Goal: Task Accomplishment & Management: Complete application form

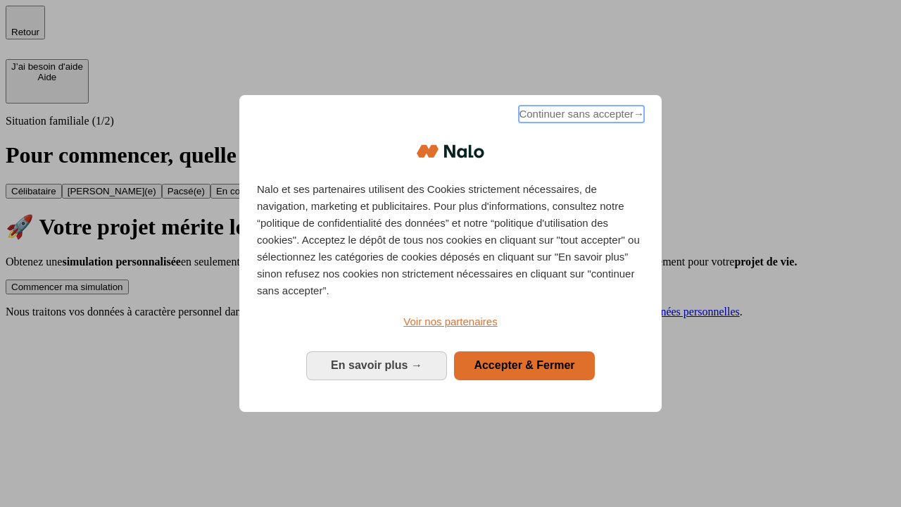
click at [580, 116] on span "Continuer sans accepter →" at bounding box center [581, 114] width 125 height 17
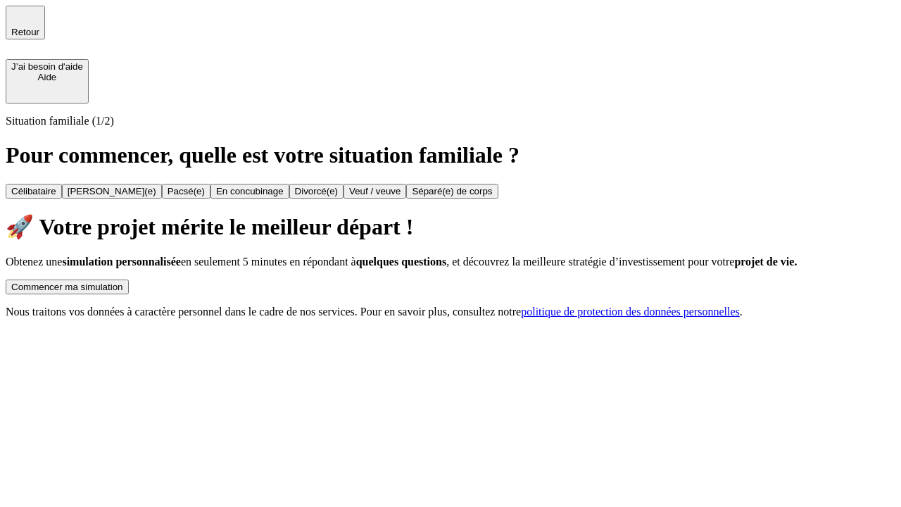
click at [123, 281] on div "Commencer ma simulation" at bounding box center [67, 286] width 112 height 11
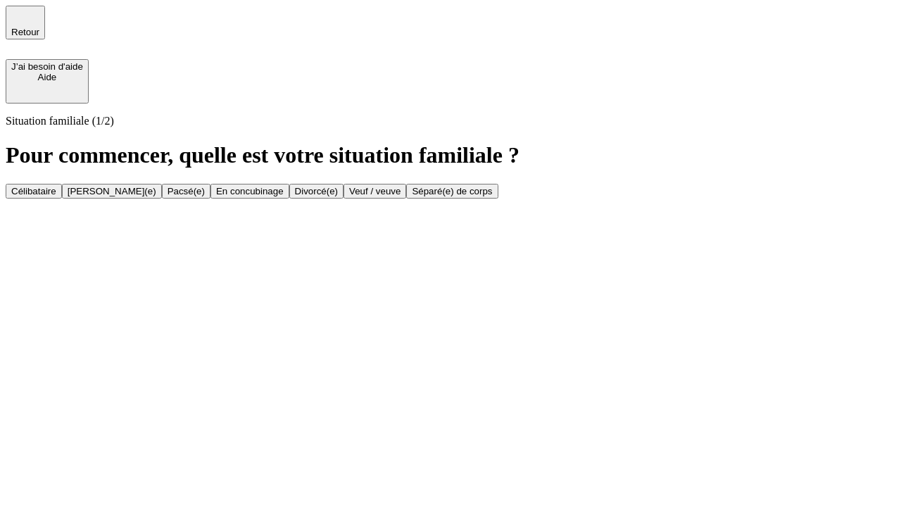
click at [156, 186] on div "[PERSON_NAME](e)" at bounding box center [112, 191] width 89 height 11
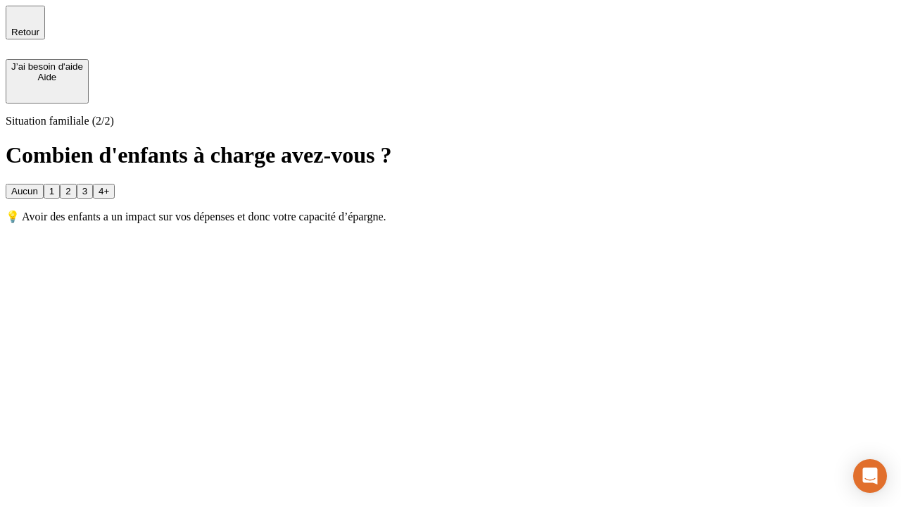
click at [54, 186] on div "1" at bounding box center [51, 191] width 5 height 11
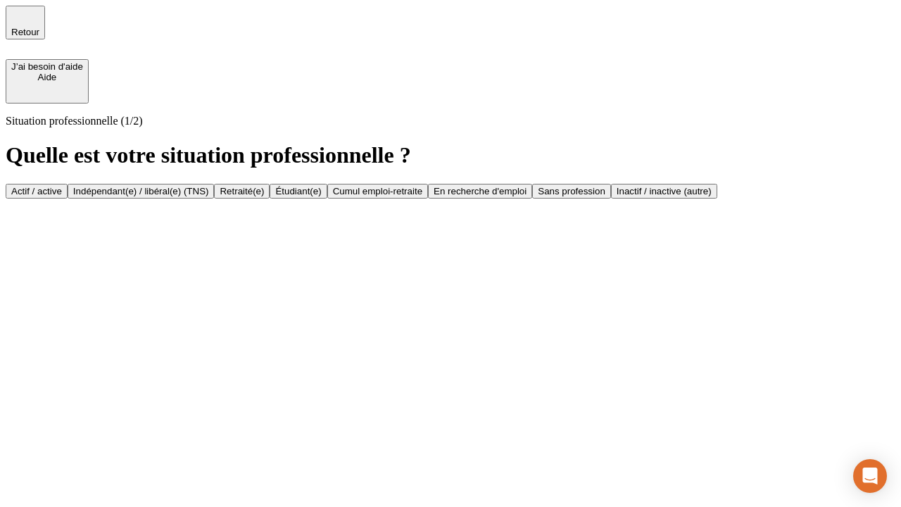
click at [62, 186] on div "Actif / active" at bounding box center [36, 191] width 51 height 11
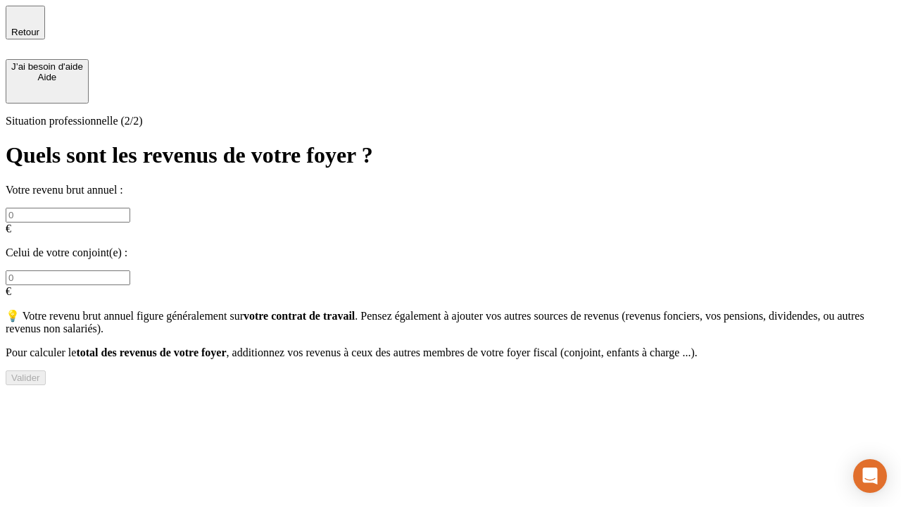
click at [130, 208] on input "text" at bounding box center [68, 215] width 125 height 15
type input "30 000"
click at [130, 270] on input "text" at bounding box center [68, 277] width 125 height 15
type input "40 000"
click at [40, 375] on div "Valider" at bounding box center [25, 377] width 29 height 11
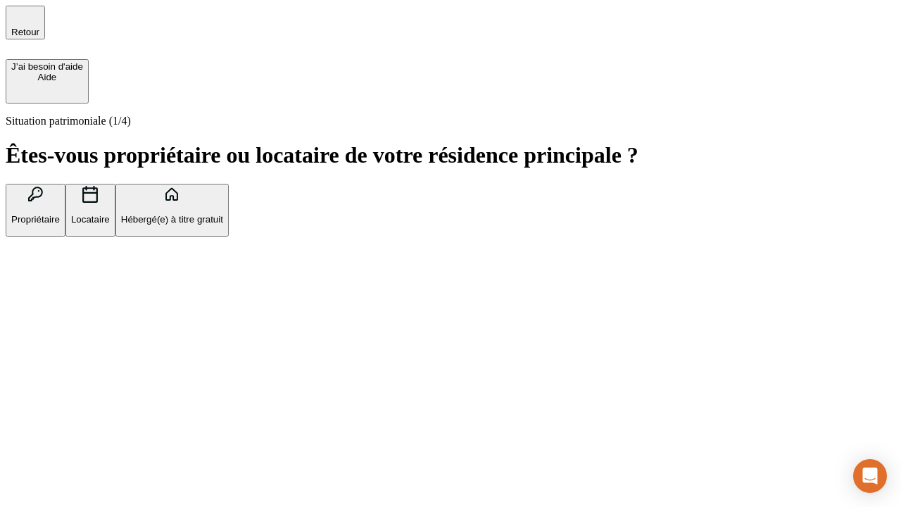
click at [60, 214] on p "Propriétaire" at bounding box center [35, 219] width 49 height 11
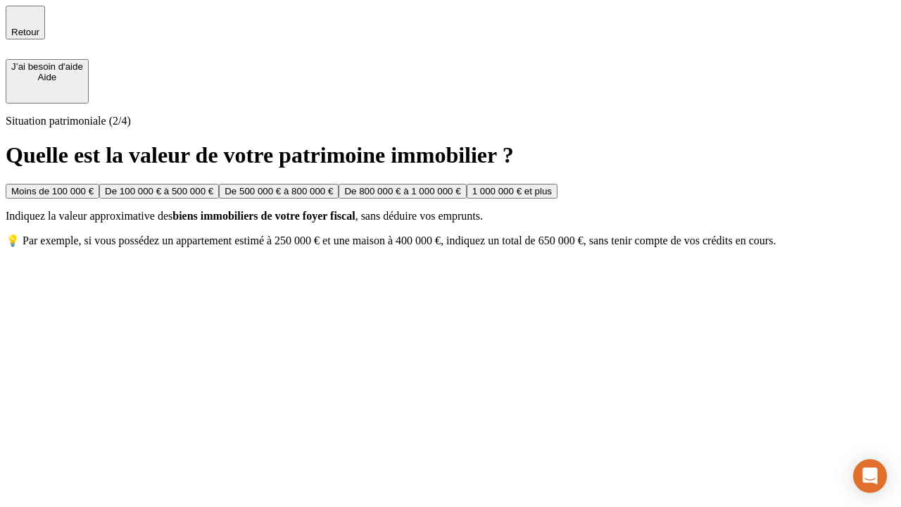
click at [213, 186] on div "De 100 000 € à 500 000 €" at bounding box center [159, 191] width 108 height 11
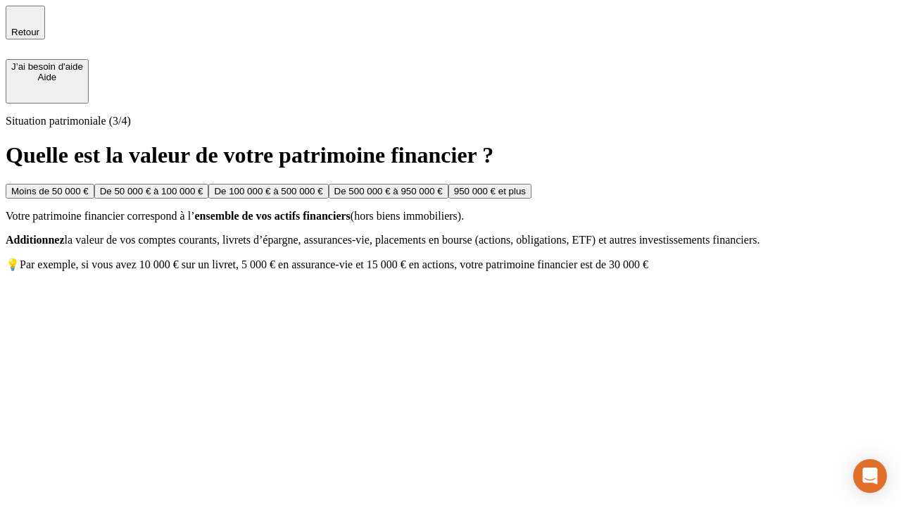
click at [89, 186] on div "Moins de 50 000 €" at bounding box center [49, 191] width 77 height 11
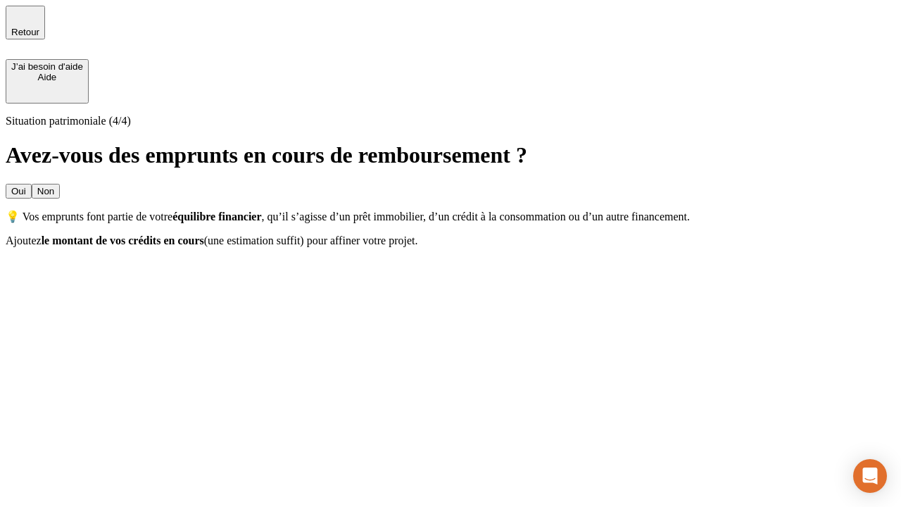
click at [26, 186] on div "Oui" at bounding box center [18, 191] width 15 height 11
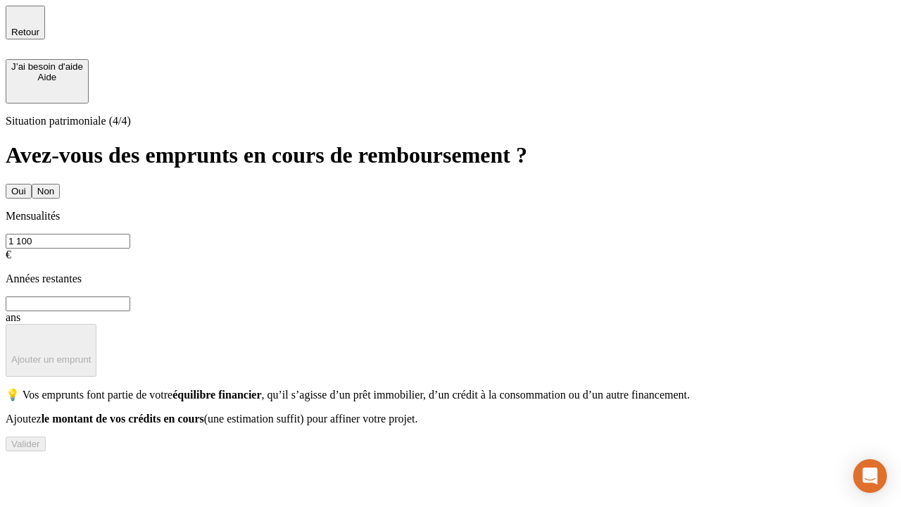
type input "1 100"
type input "20"
click at [40, 449] on div "Valider" at bounding box center [25, 443] width 29 height 11
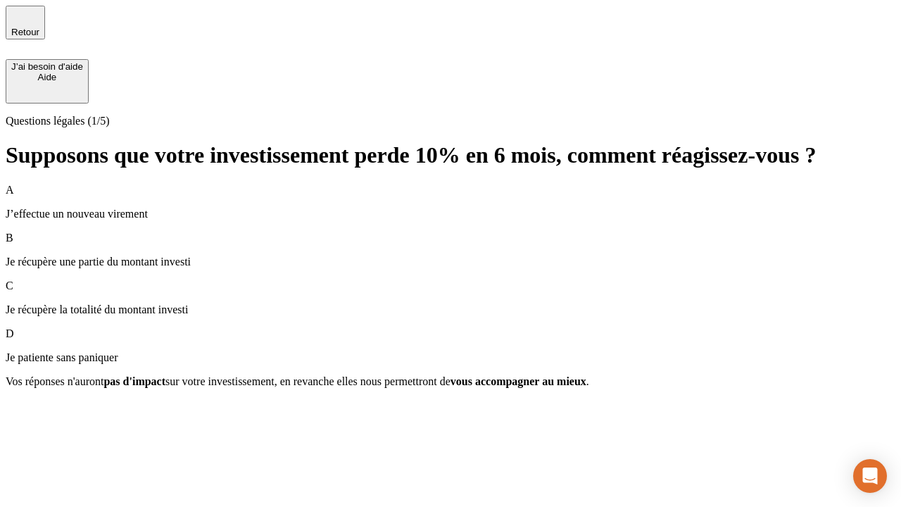
click at [450, 255] on p "Je récupère une partie du montant investi" at bounding box center [450, 261] width 889 height 13
click at [42, 412] on div "Suivant" at bounding box center [26, 406] width 31 height 11
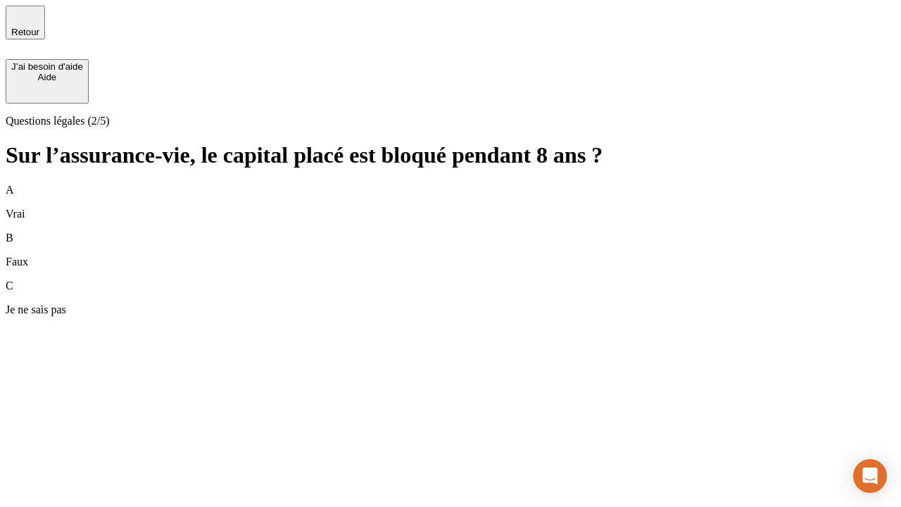
click at [450, 184] on div "A Vrai" at bounding box center [450, 202] width 889 height 37
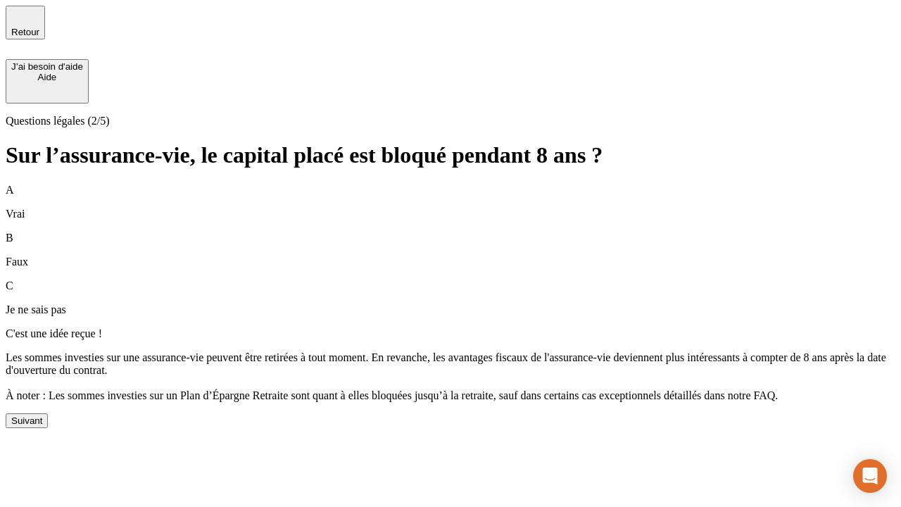
click at [42, 426] on div "Suivant" at bounding box center [26, 420] width 31 height 11
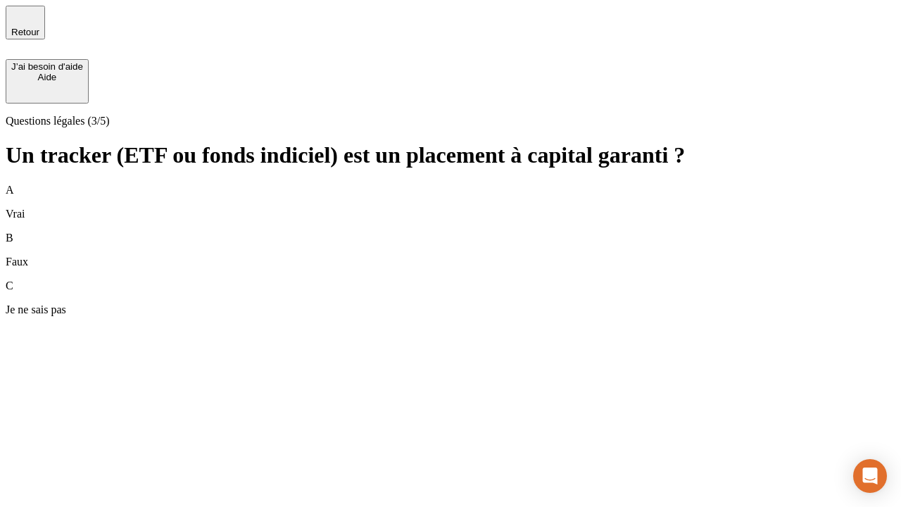
click at [450, 231] on div "B Faux" at bounding box center [450, 249] width 889 height 37
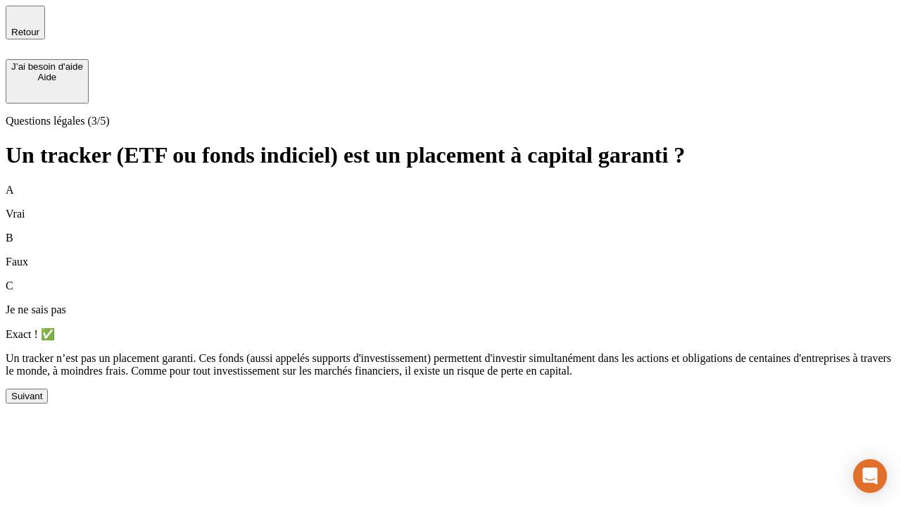
click at [42, 401] on div "Suivant" at bounding box center [26, 395] width 31 height 11
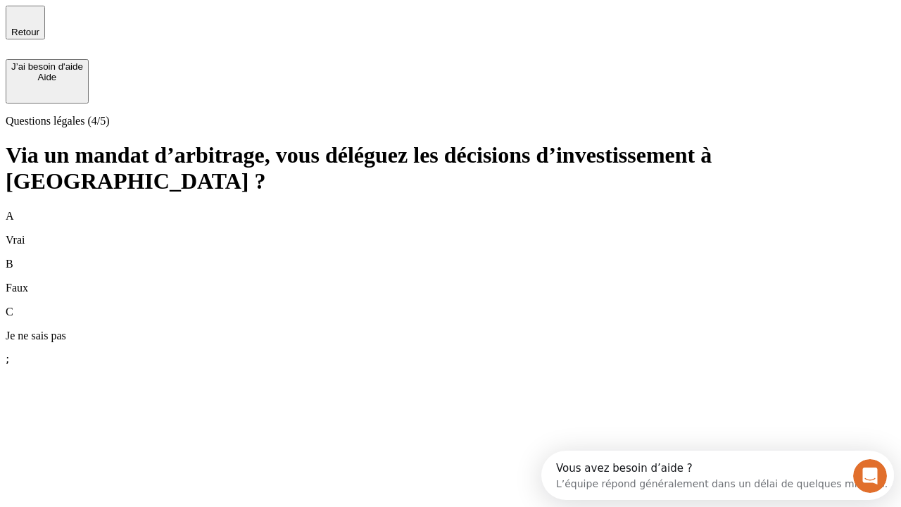
click at [450, 210] on div "A Vrai" at bounding box center [450, 228] width 889 height 37
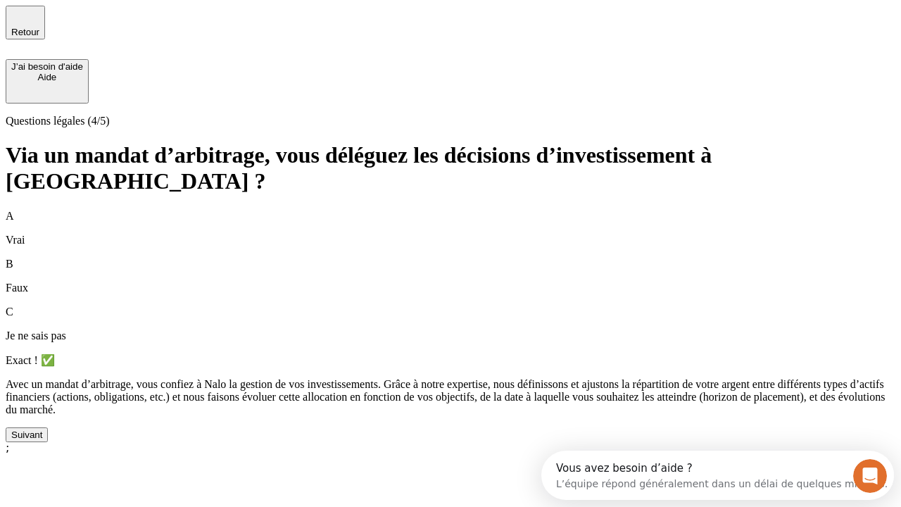
click at [42, 440] on div "Suivant" at bounding box center [26, 434] width 31 height 11
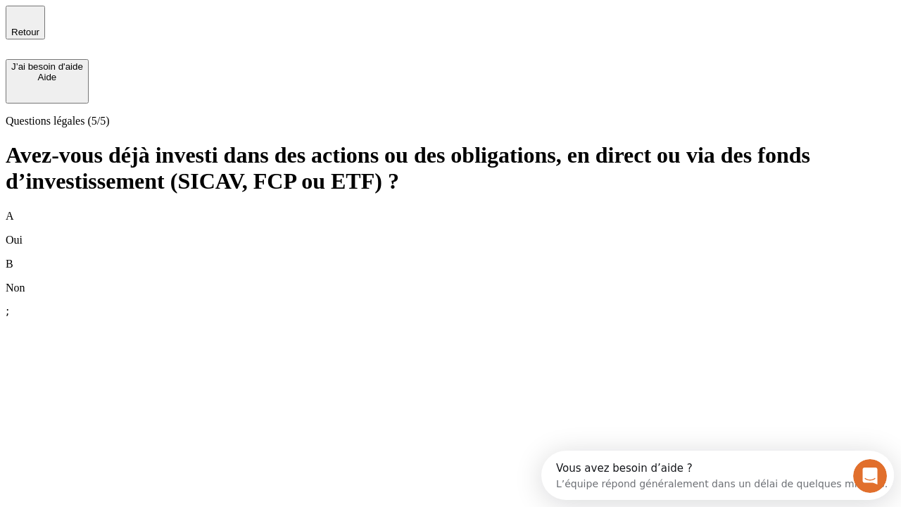
click at [450, 258] on div "B Non" at bounding box center [450, 276] width 889 height 37
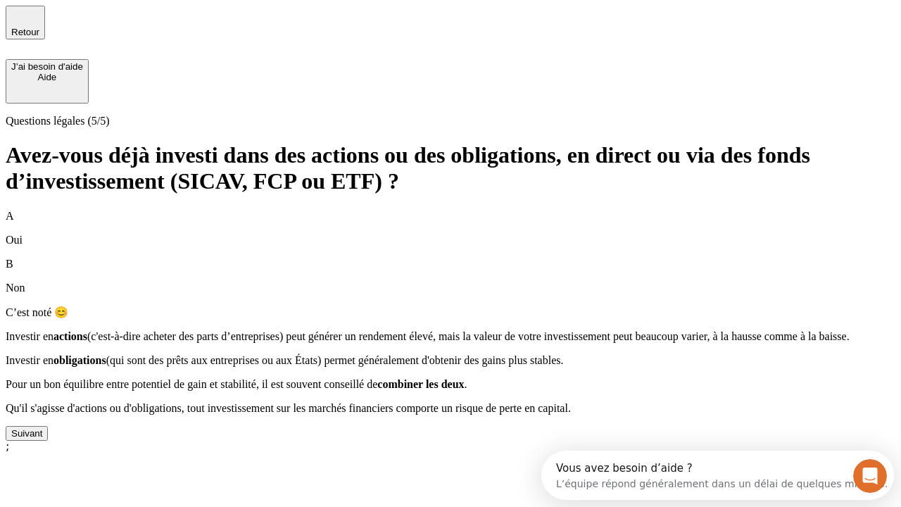
click at [42, 438] on div "Suivant" at bounding box center [26, 433] width 31 height 11
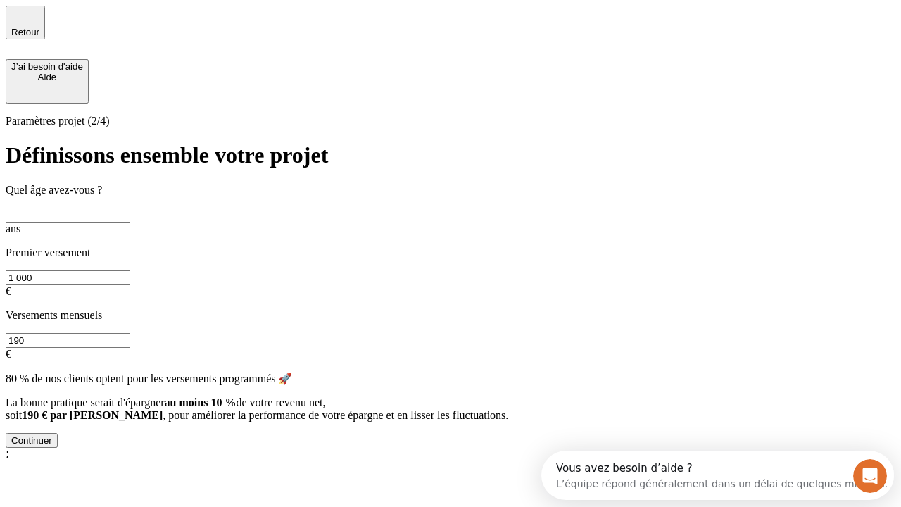
scroll to position [13, 0]
click at [130, 208] on input "text" at bounding box center [68, 215] width 125 height 15
type input "40"
click at [130, 270] on input "1 000" at bounding box center [68, 277] width 125 height 15
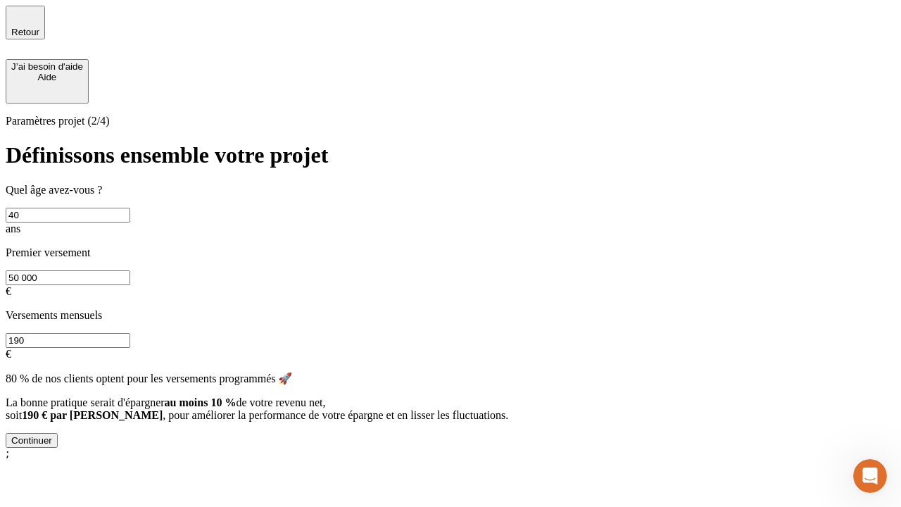
type input "50 000"
click at [130, 333] on input "190" at bounding box center [68, 340] width 125 height 15
type input "640"
click at [52, 445] on div "Continuer" at bounding box center [31, 440] width 41 height 11
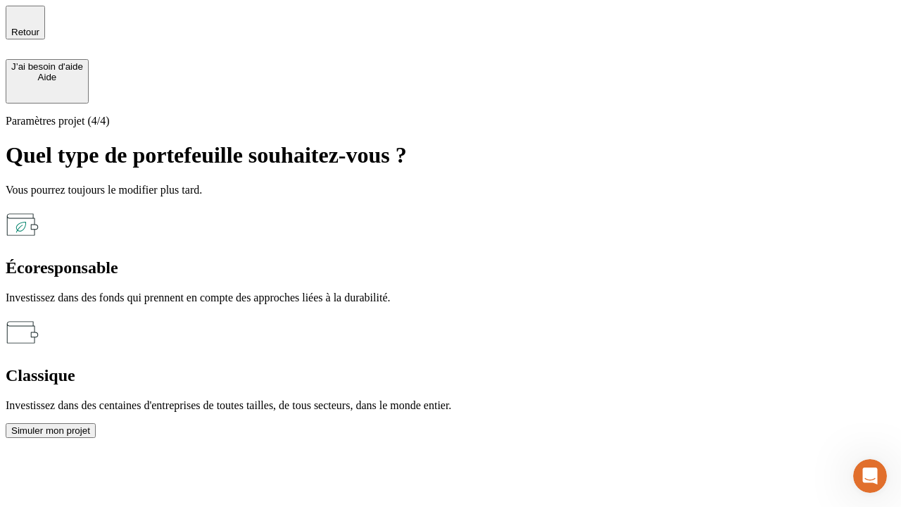
click at [603, 366] on div "Classique" at bounding box center [450, 375] width 889 height 19
click at [90, 425] on div "Simuler mon projet" at bounding box center [50, 430] width 79 height 11
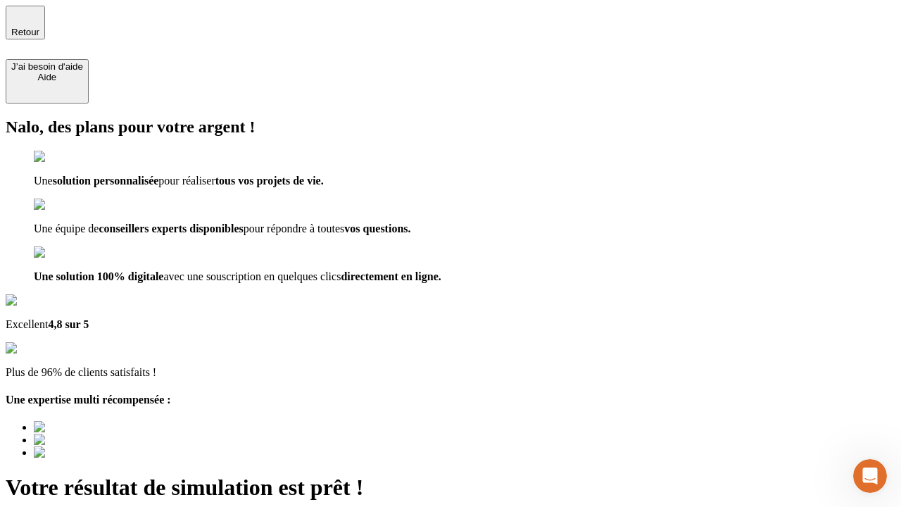
type input "[EMAIL_ADDRESS][DOMAIN_NAME]"
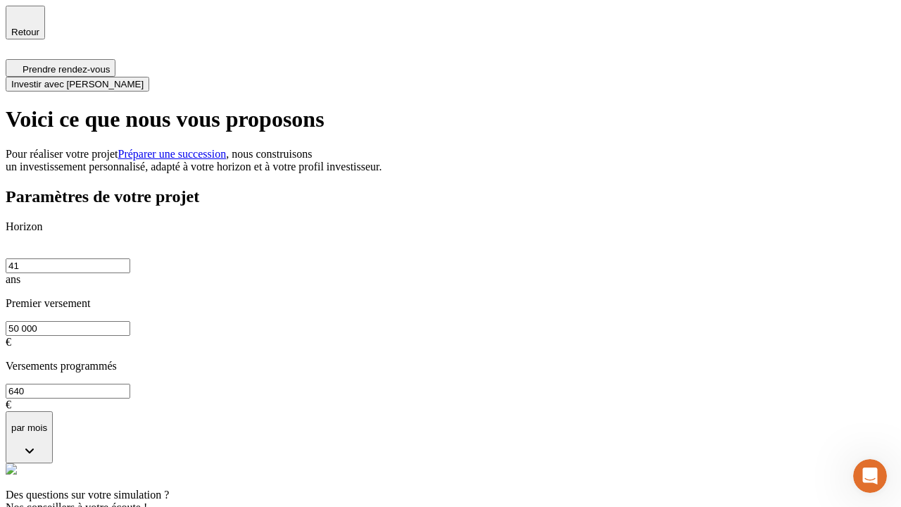
click at [144, 79] on span "Investir avec [PERSON_NAME]" at bounding box center [77, 84] width 132 height 11
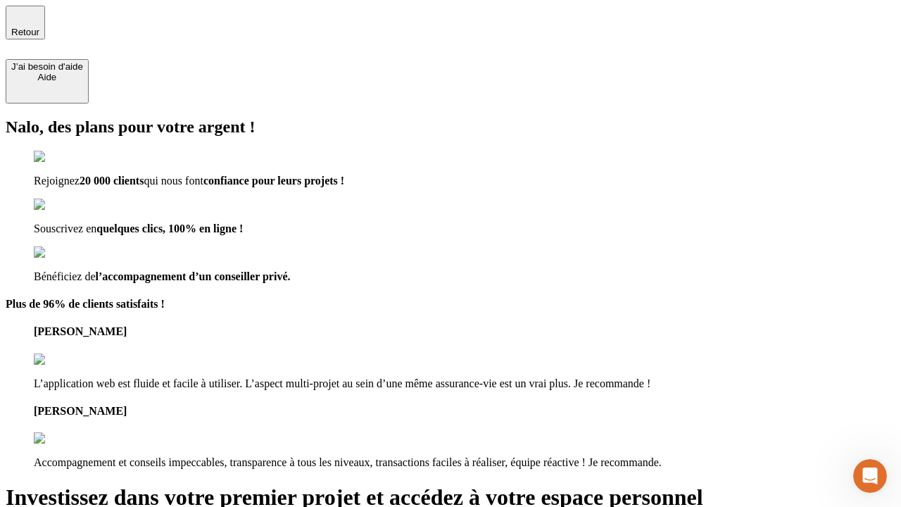
type input "[EMAIL_ADDRESS][DOMAIN_NAME]"
